Goal: Transaction & Acquisition: Purchase product/service

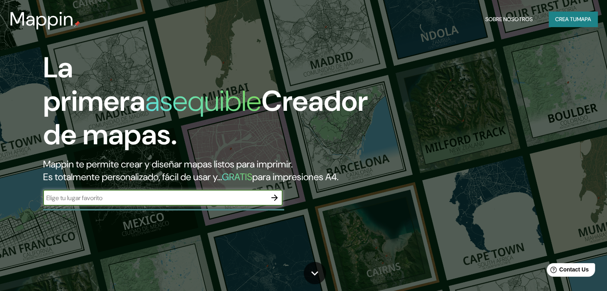
click at [190, 206] on div "​" at bounding box center [162, 198] width 239 height 16
type input "v"
type input "villa [PERSON_NAME]"
click at [274, 203] on icon "button" at bounding box center [275, 198] width 10 height 10
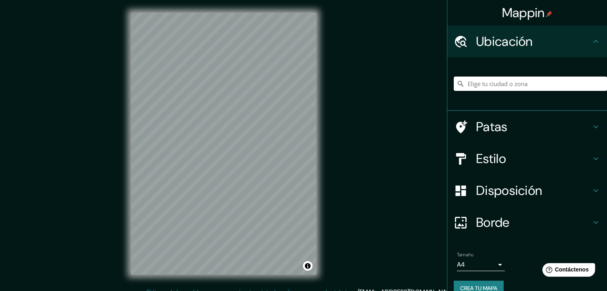
click at [498, 87] on input "Elige tu ciudad o zona" at bounding box center [529, 84] width 153 height 14
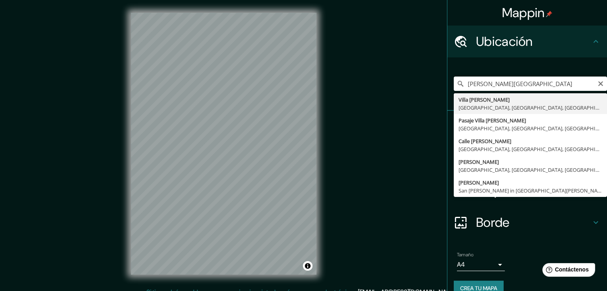
type input "Villa [PERSON_NAME], [GEOGRAPHIC_DATA], [GEOGRAPHIC_DATA], [GEOGRAPHIC_DATA]"
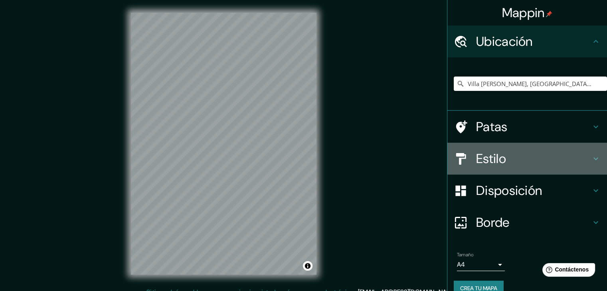
click at [527, 157] on h4 "Estilo" at bounding box center [533, 159] width 115 height 16
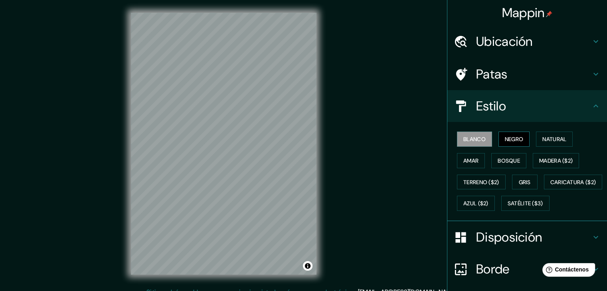
click at [518, 146] on button "Negro" at bounding box center [514, 139] width 32 height 15
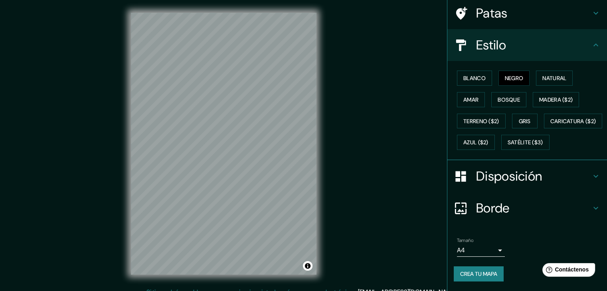
click at [520, 186] on div "Disposición" at bounding box center [527, 176] width 160 height 32
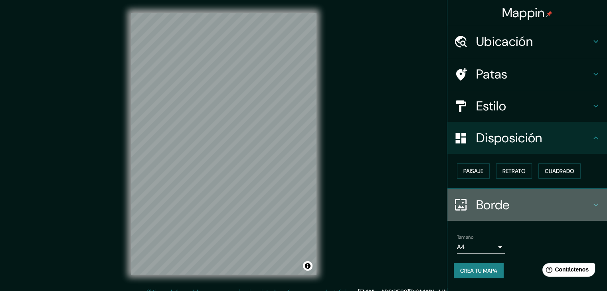
click at [534, 207] on h4 "Borde" at bounding box center [533, 205] width 115 height 16
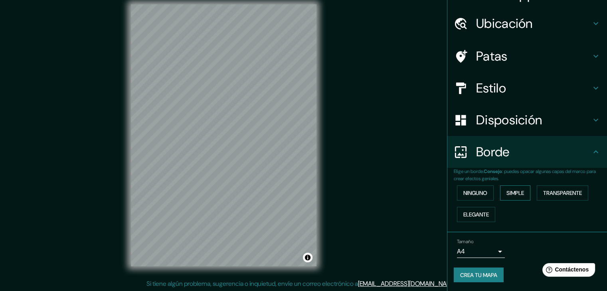
scroll to position [9, 0]
click at [482, 251] on body "Mappin Ubicación [GEOGRAPHIC_DATA][PERSON_NAME], [GEOGRAPHIC_DATA], [GEOGRAPHIC…" at bounding box center [303, 136] width 607 height 291
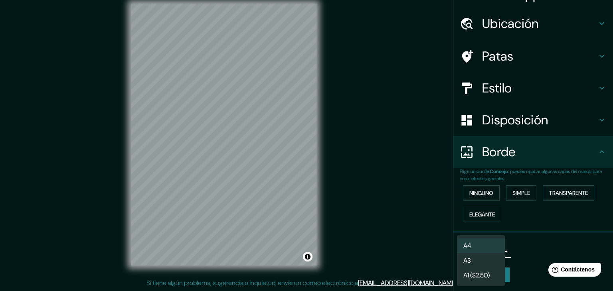
click at [493, 276] on li "A1 ($2.50)" at bounding box center [481, 275] width 48 height 15
type input "a3"
